Goal: Task Accomplishment & Management: Manage account settings

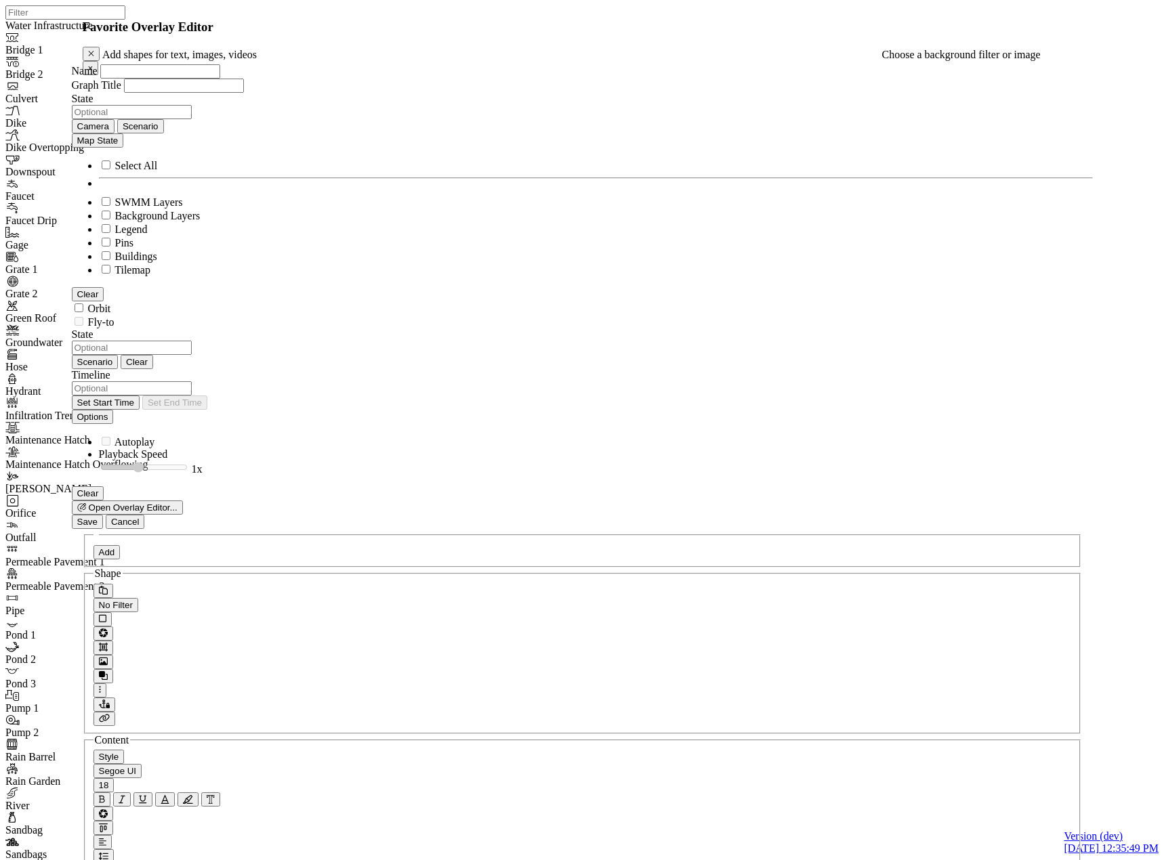
select select "CIRCLE"
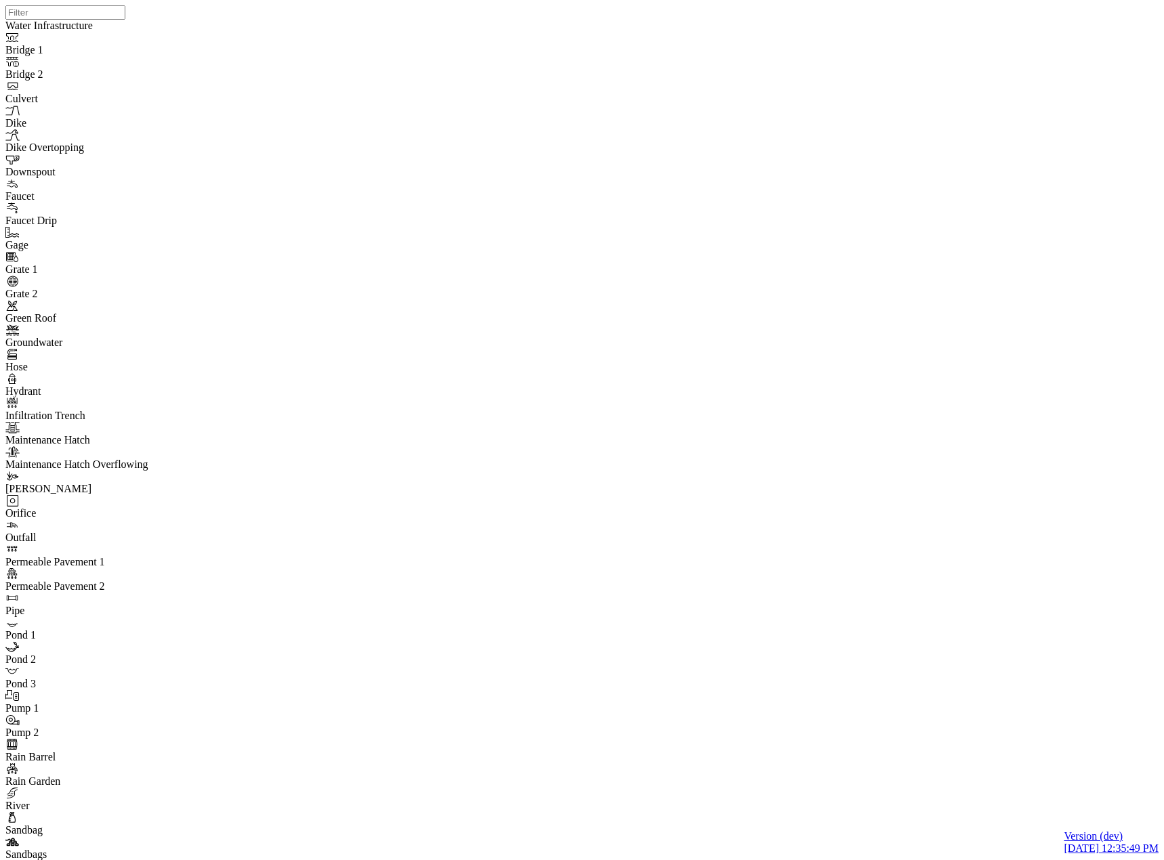
select select "CIRCLE"
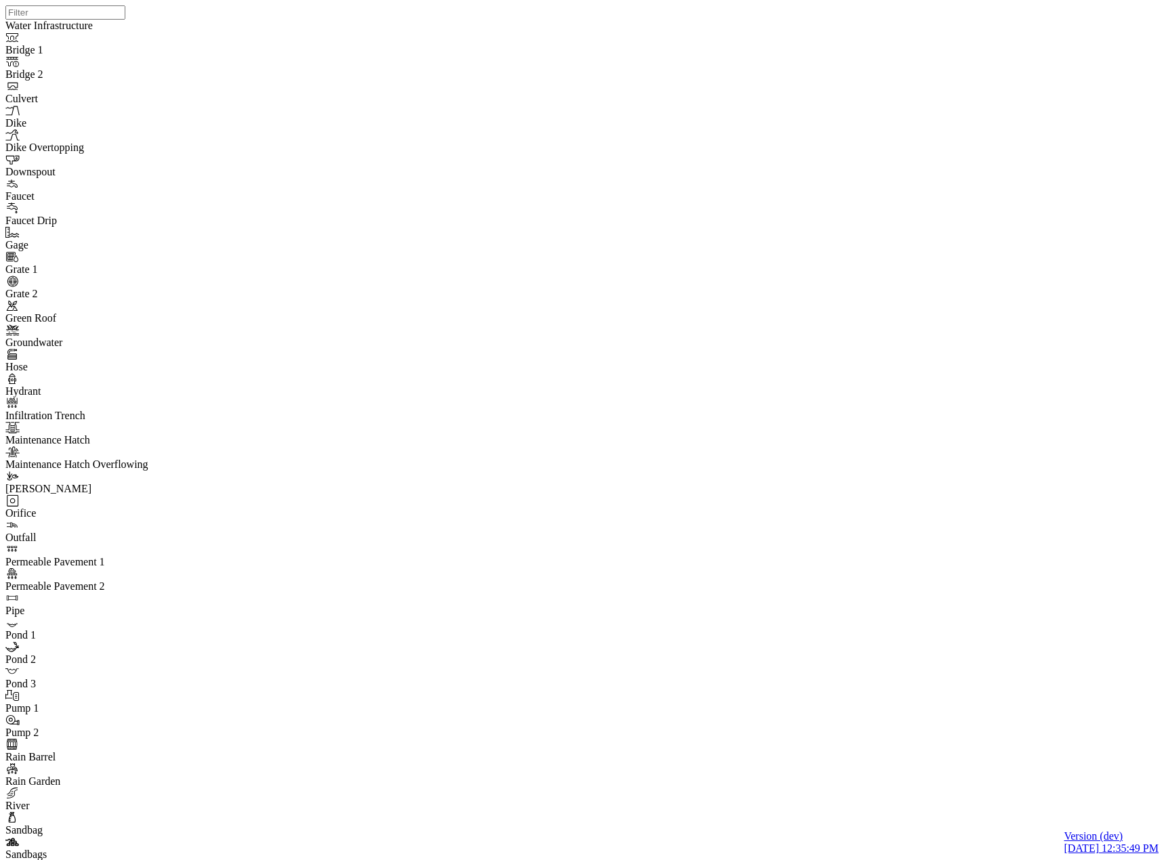
select select "CIRCLE"
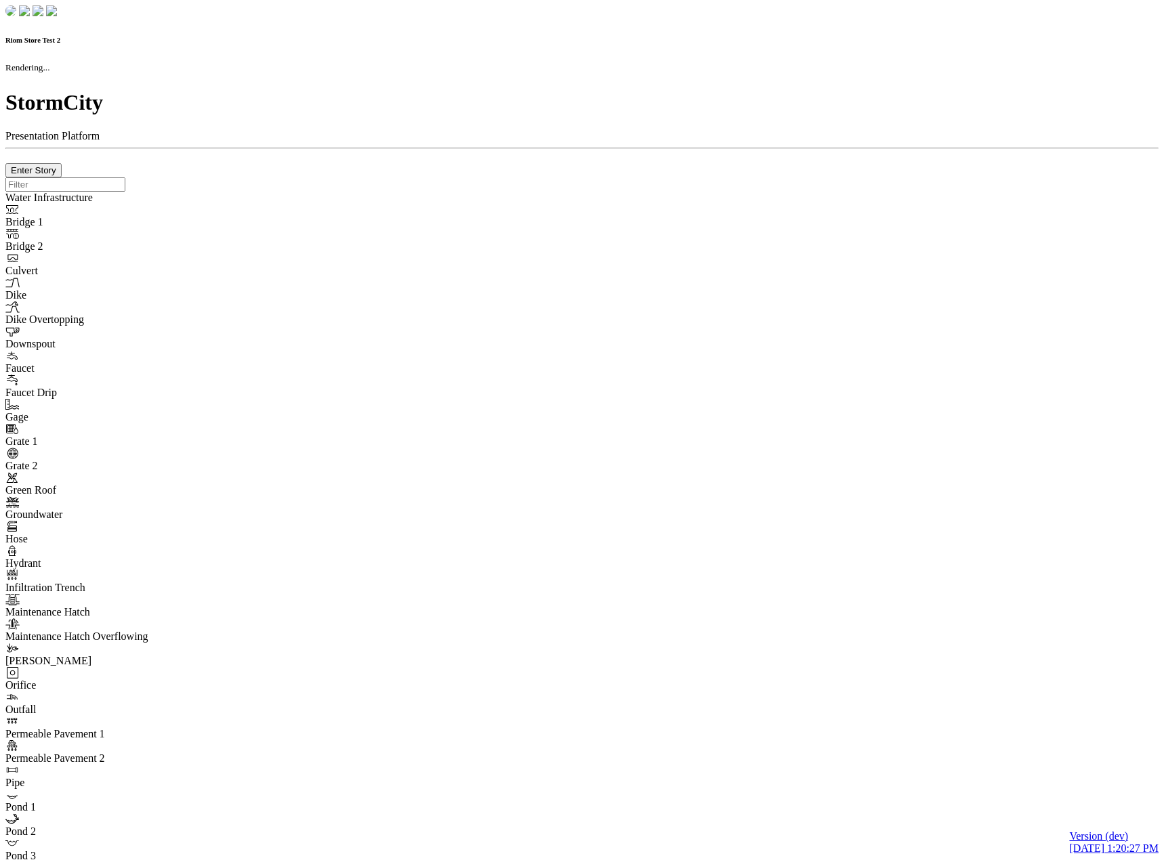
checkbox input "true"
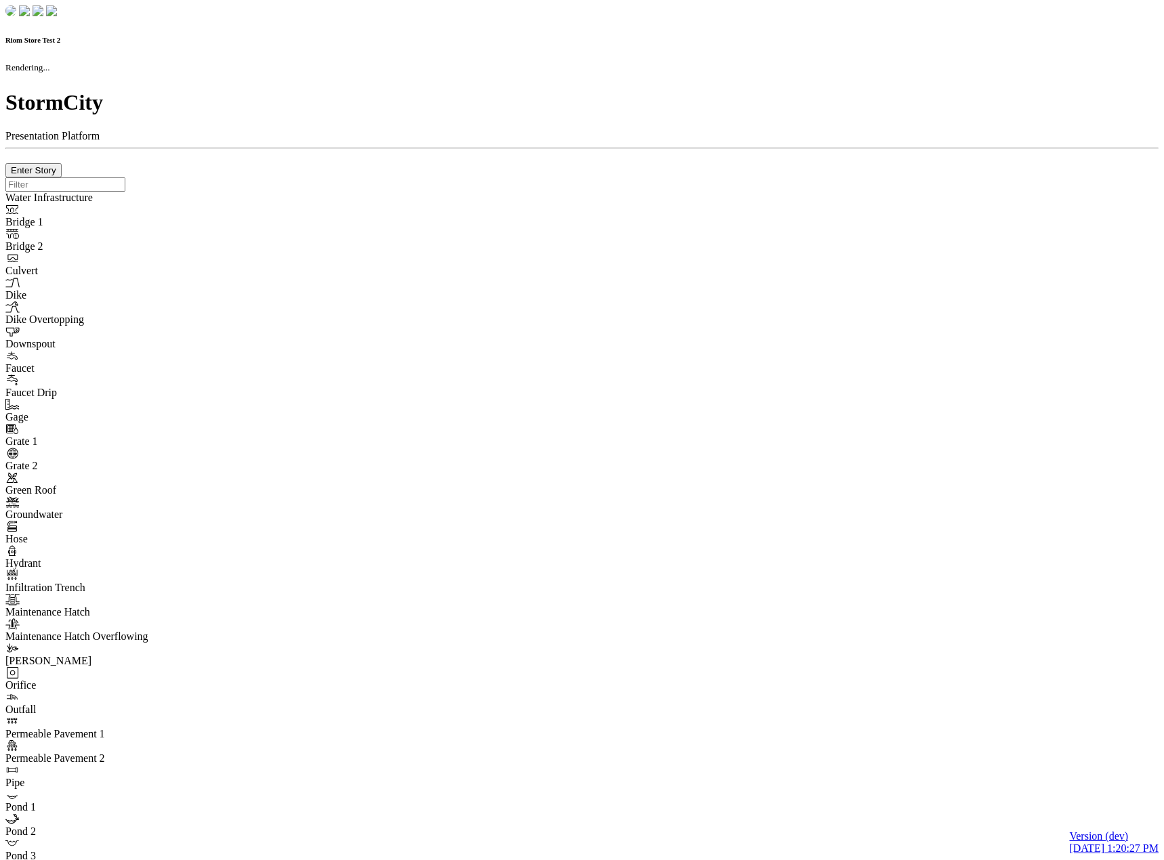
type input "0m"
type textarea "Depth = 0"
checkbox input "true"
select select "CIRCLE"
type input "7"
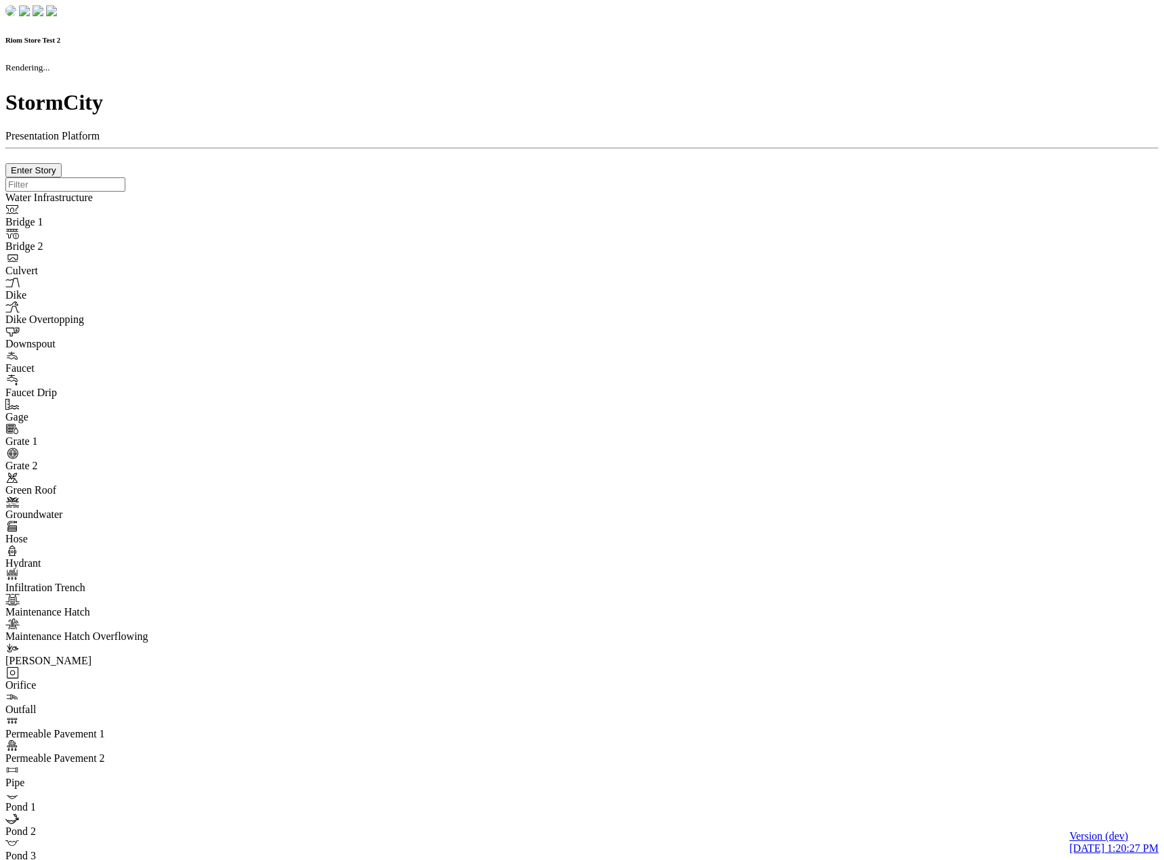
checkbox input "true"
type input "0"
type textarea "<i class="far fa-building"></i>"
select select "None"
type input "7"
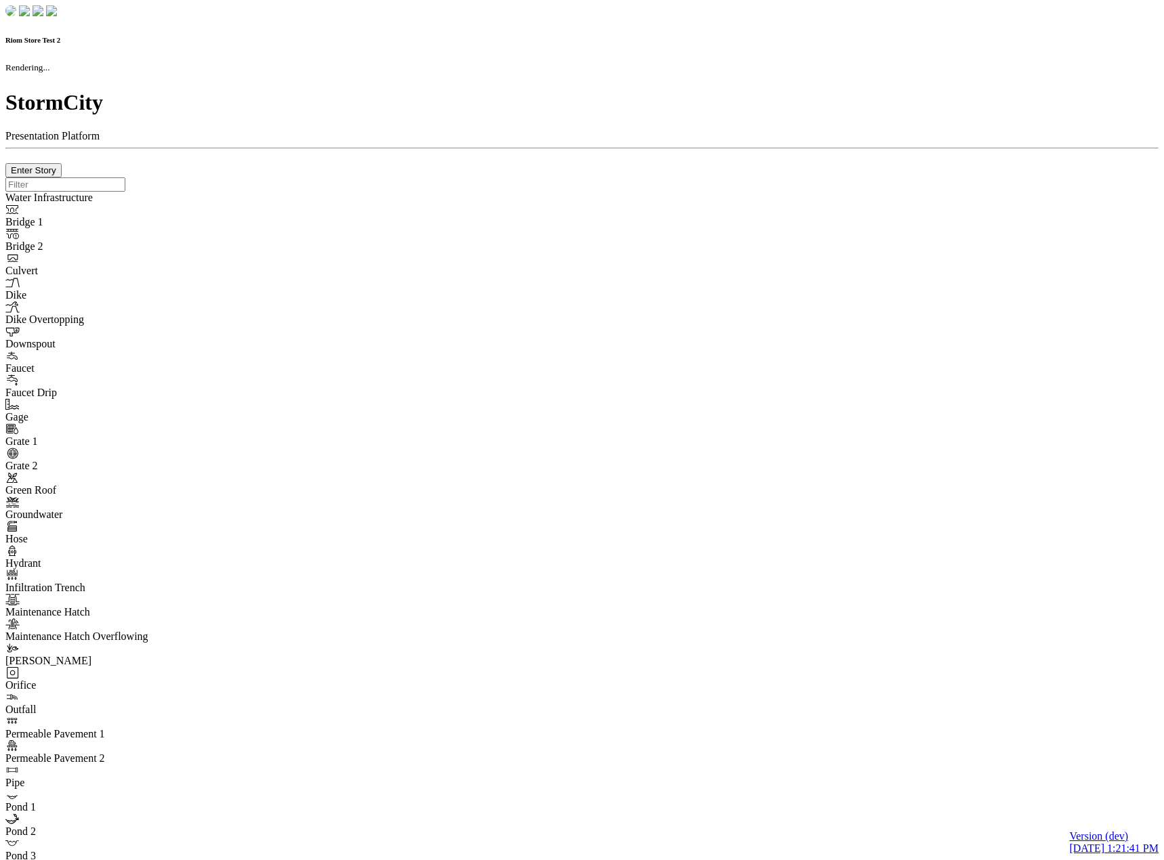
checkbox input "true"
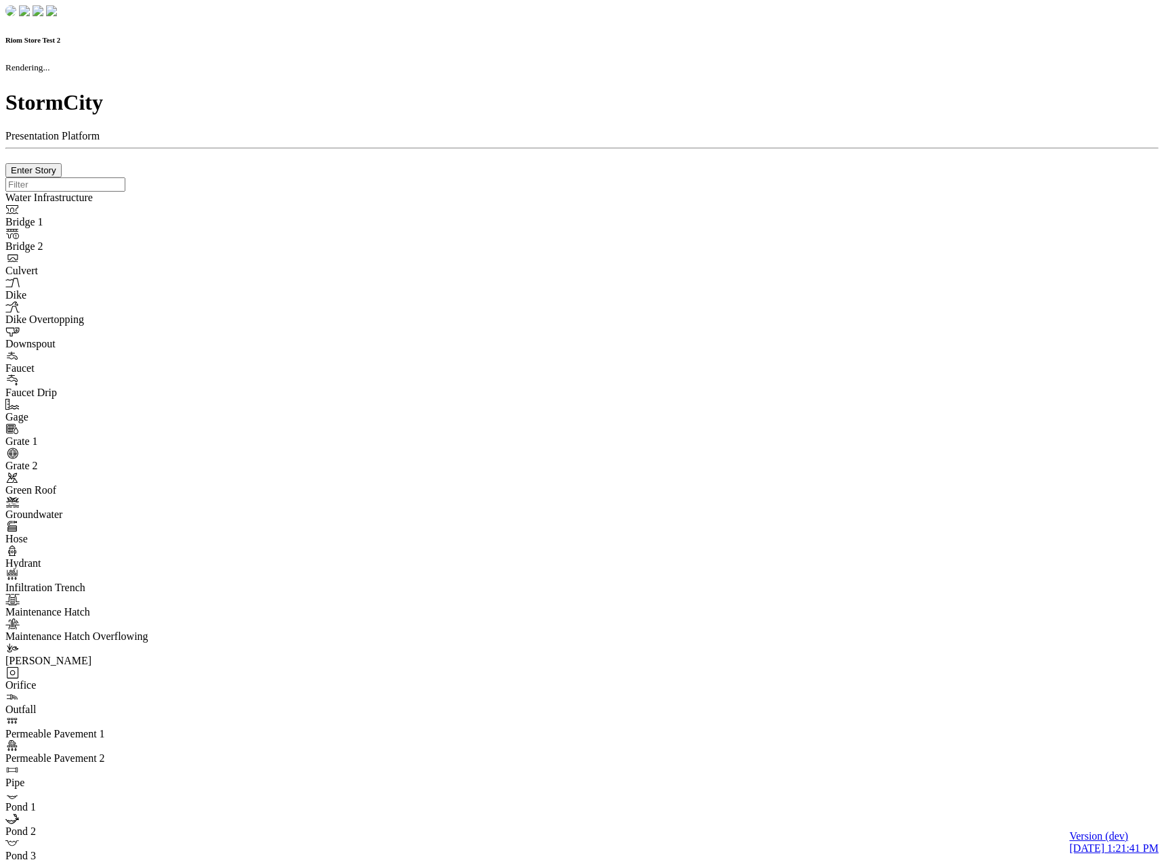
type input "0m"
type textarea "Depth = 0"
checkbox input "true"
select select "CIRCLE"
type input "7"
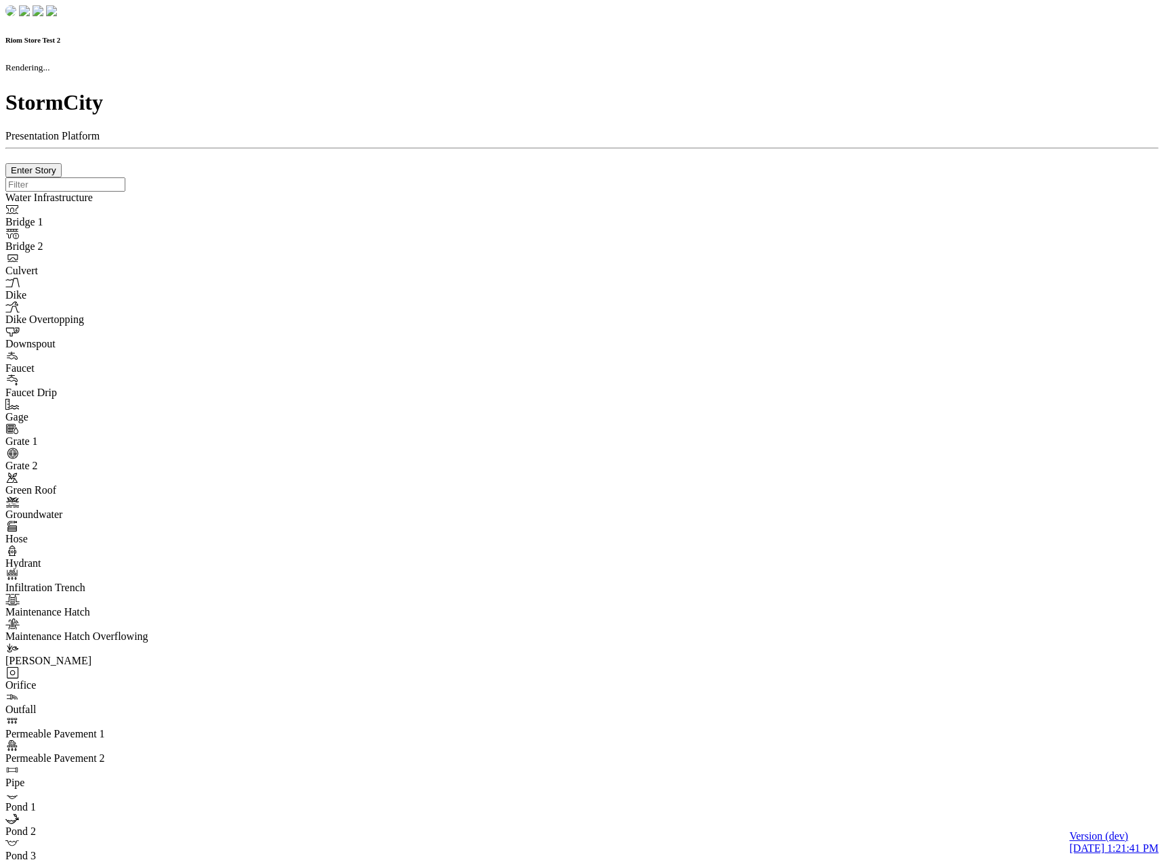
checkbox input "true"
type input "0"
type textarea "<i class="far fa-building"></i>"
select select "None"
type input "7"
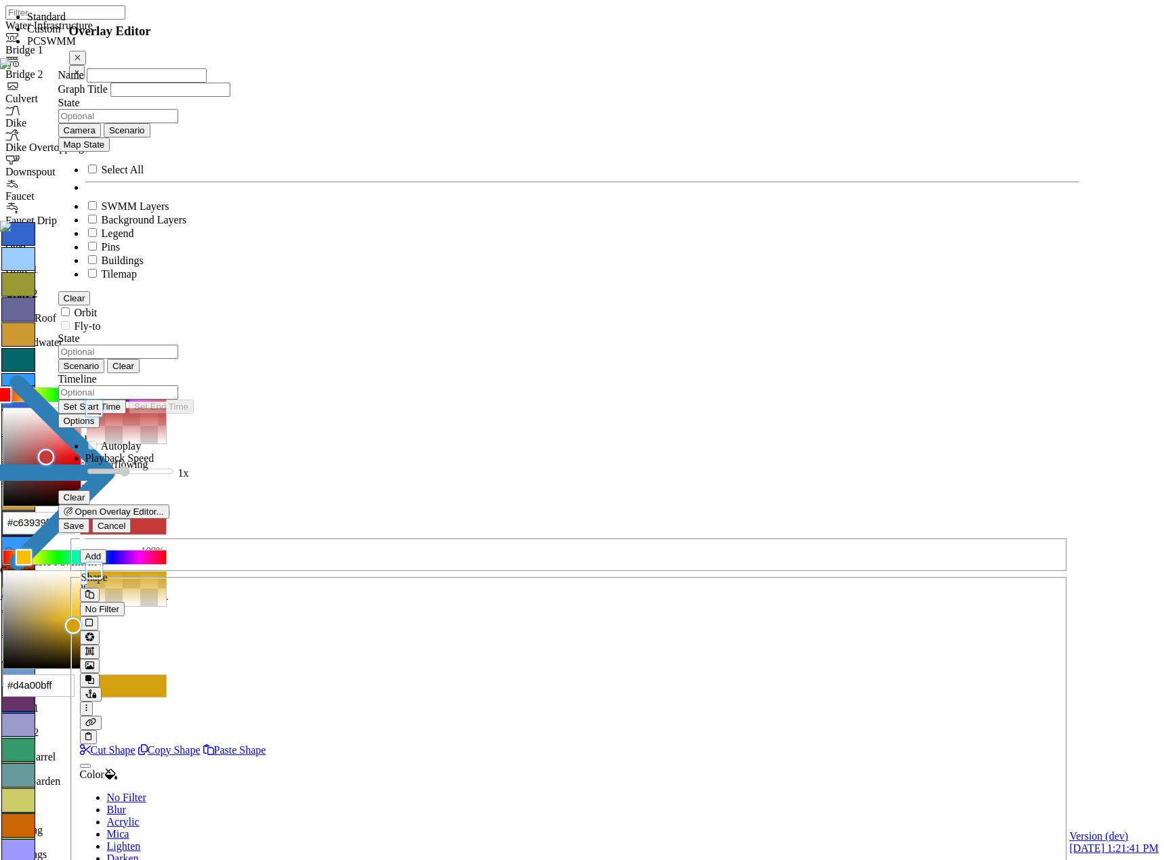
select select "CIRCLE"
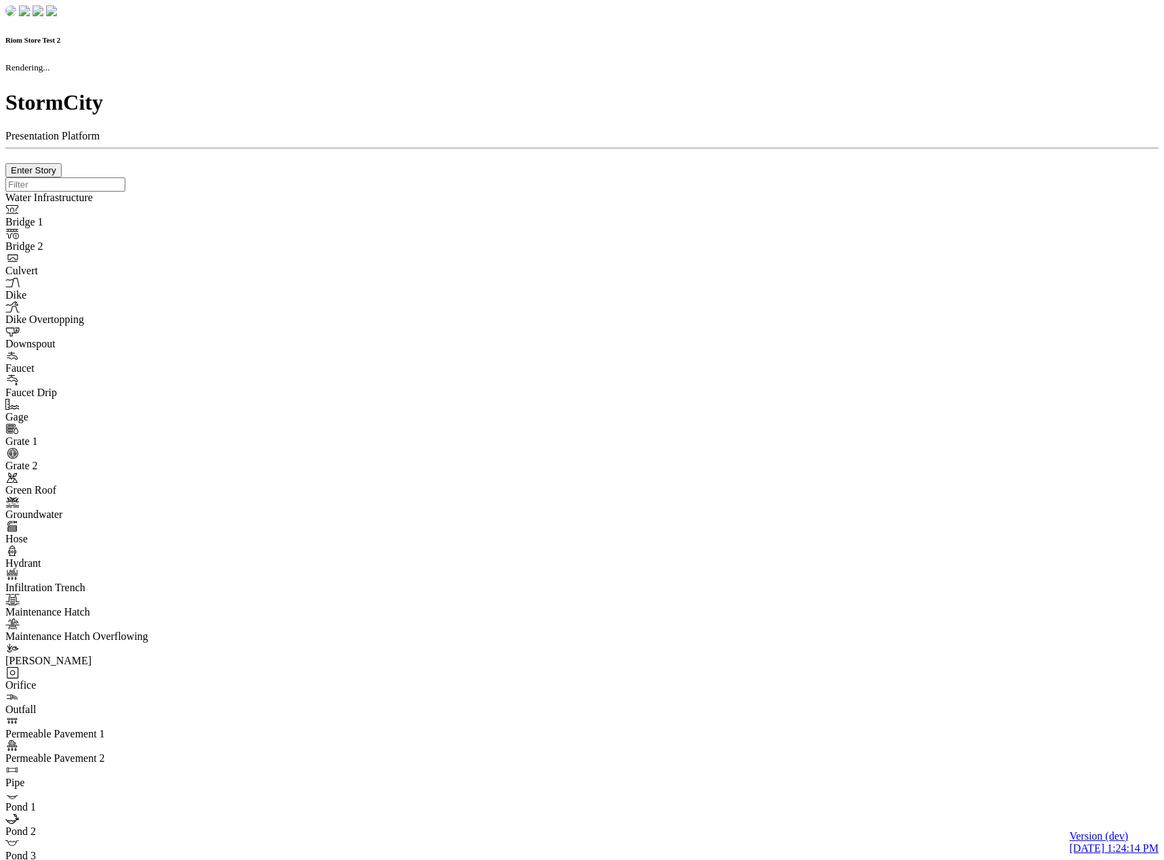
checkbox input "true"
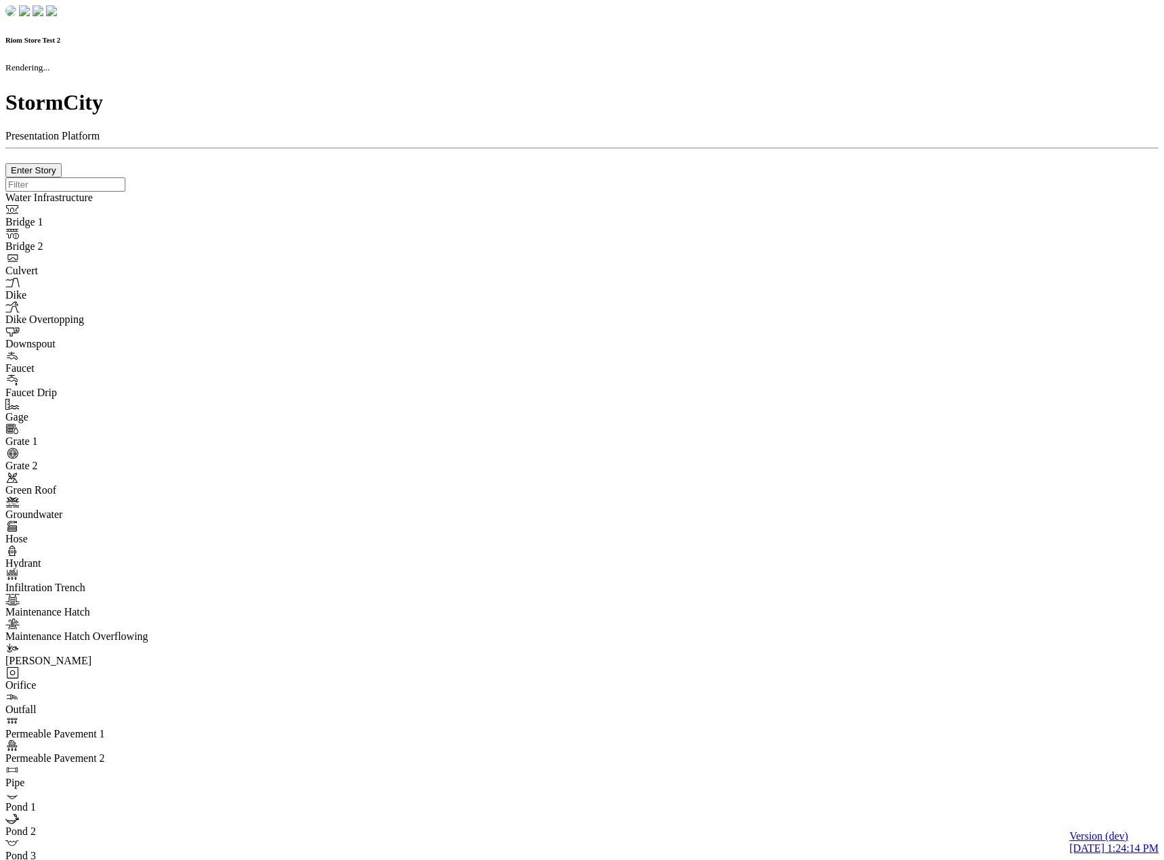
type input "0m"
type textarea "Depth = 0"
checkbox input "true"
select select "CIRCLE"
type input "7"
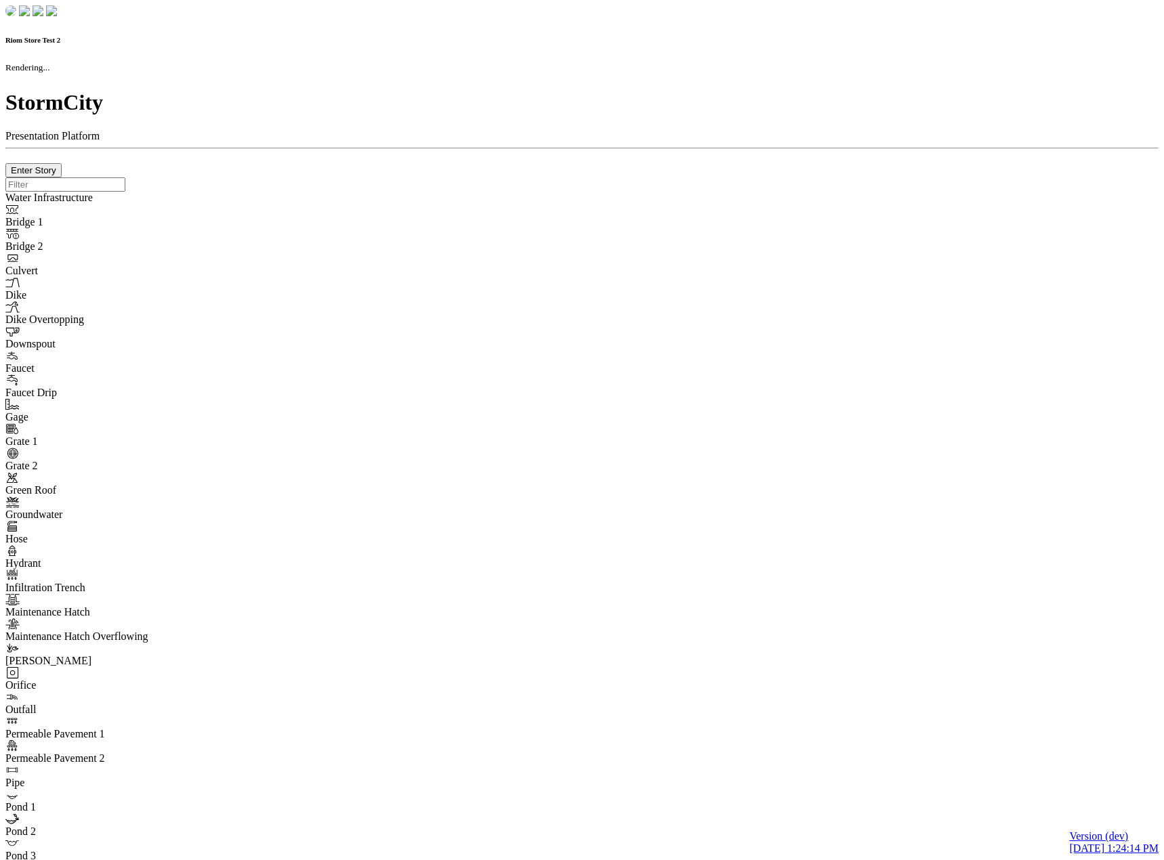
checkbox input "true"
type input "0"
select select "None"
type textarea "<i class="far fa-building"></i>"
type input "7"
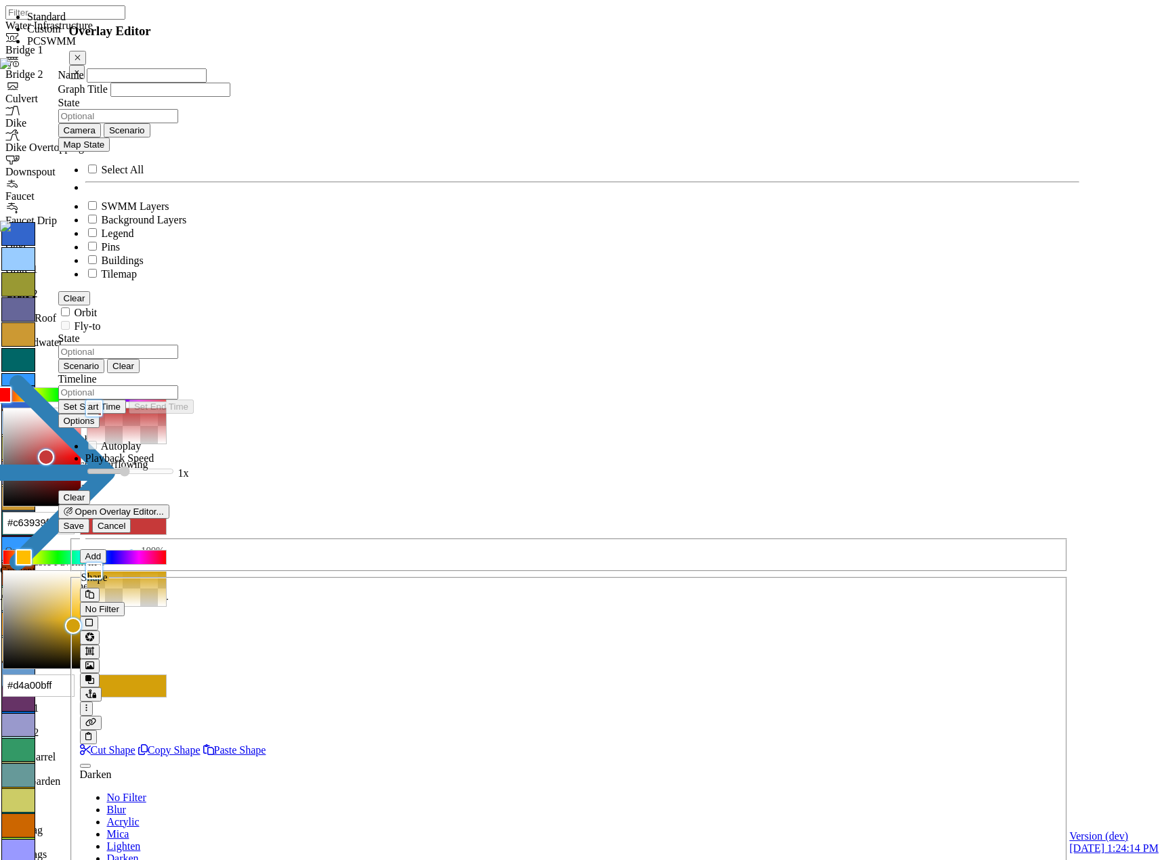
select select "CIRCLE"
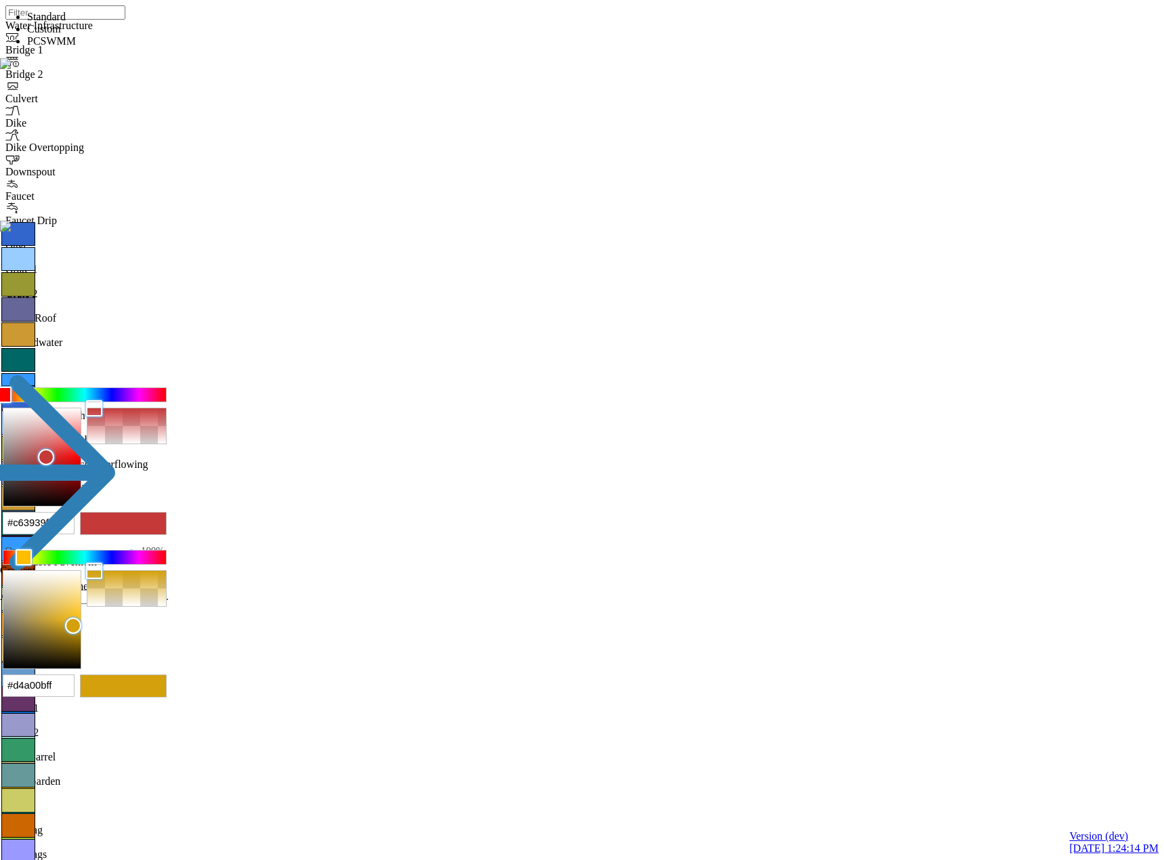
drag, startPoint x: 805, startPoint y: 428, endPoint x: 761, endPoint y: 452, distance: 50.0
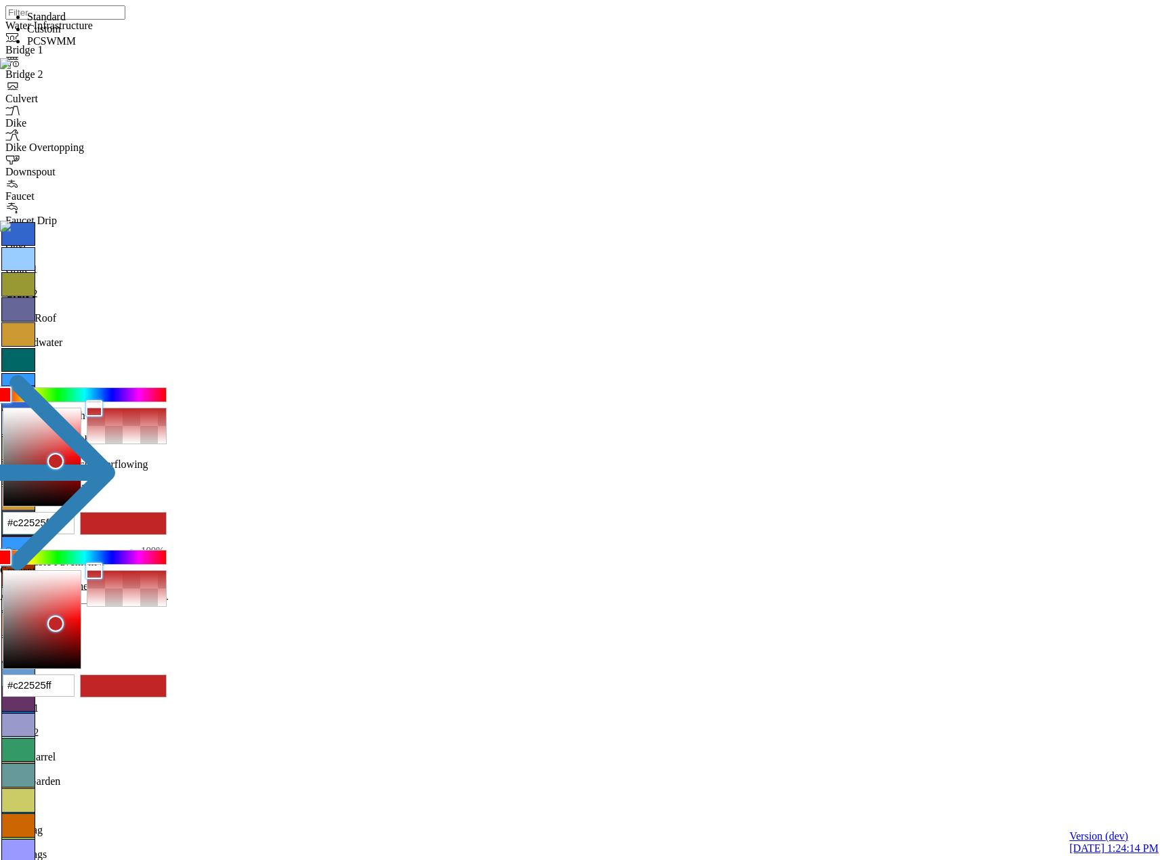
scroll to position [1289, 0]
